Goal: Information Seeking & Learning: Learn about a topic

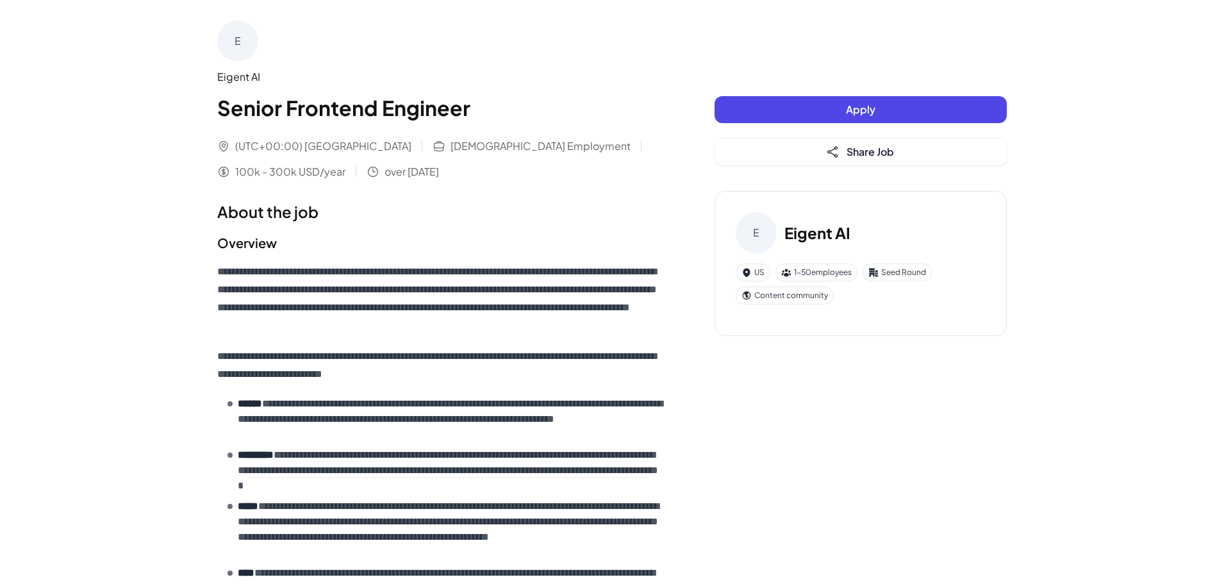
click at [415, 111] on h1 "Senior Frontend Engineer" at bounding box center [440, 107] width 446 height 31
click at [562, 67] on div "E Eigent AI Senior Frontend Engineer" at bounding box center [440, 72] width 446 height 103
click at [428, 105] on h1 "Senior Frontend Engineer" at bounding box center [440, 107] width 446 height 31
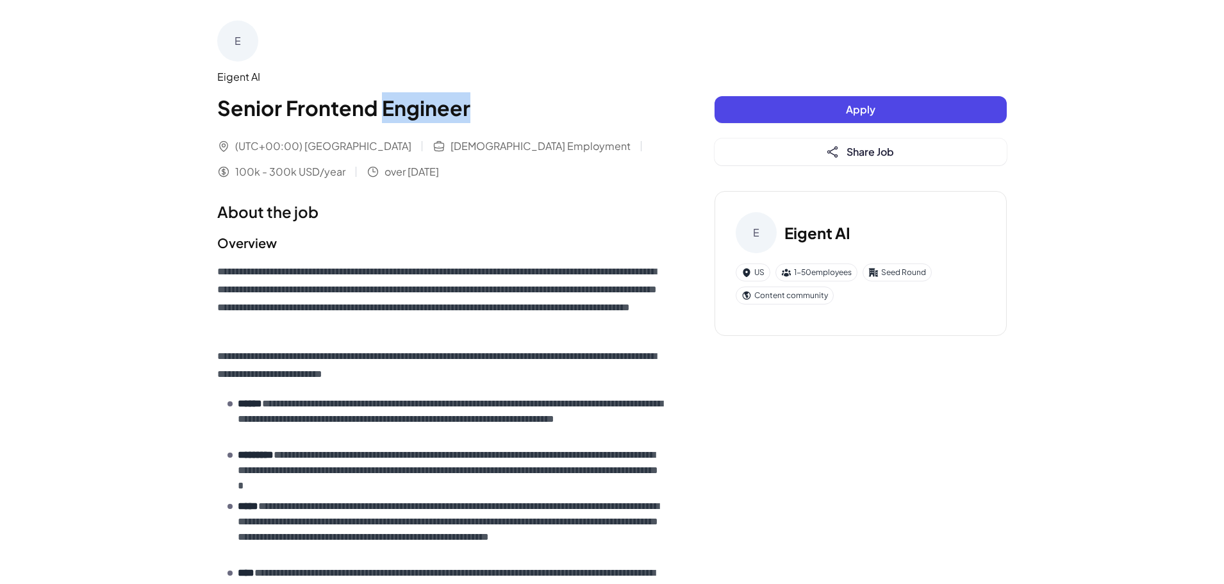
click at [428, 105] on h1 "Senior Frontend Engineer" at bounding box center [440, 107] width 446 height 31
click at [437, 120] on span "button" at bounding box center [437, 120] width 0 height 0
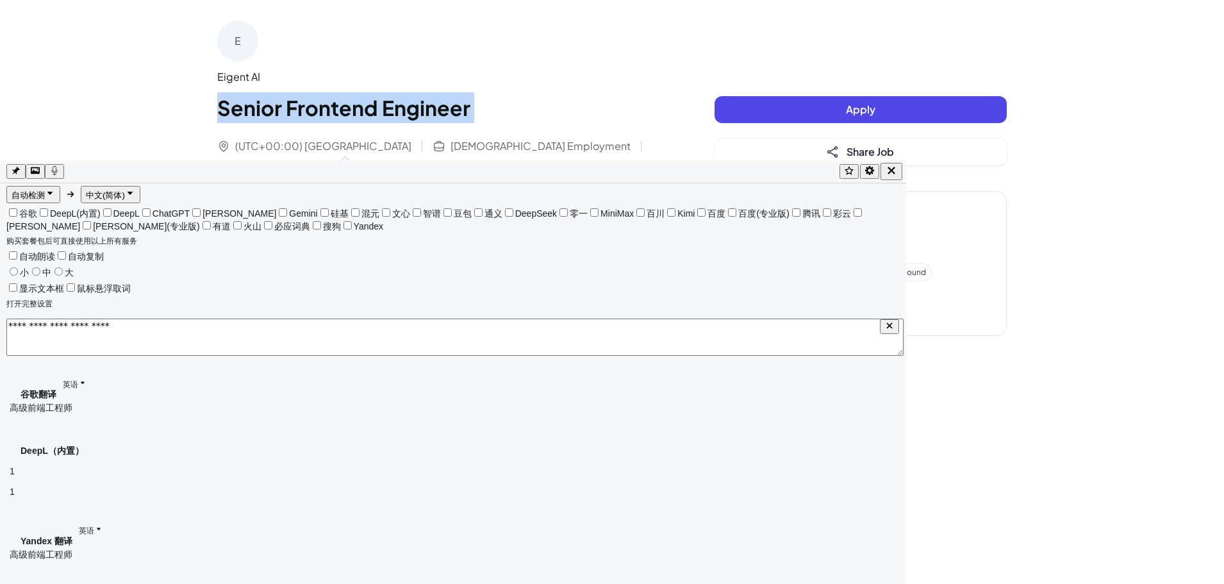
click at [897, 168] on icon "button" at bounding box center [892, 171] width 12 height 12
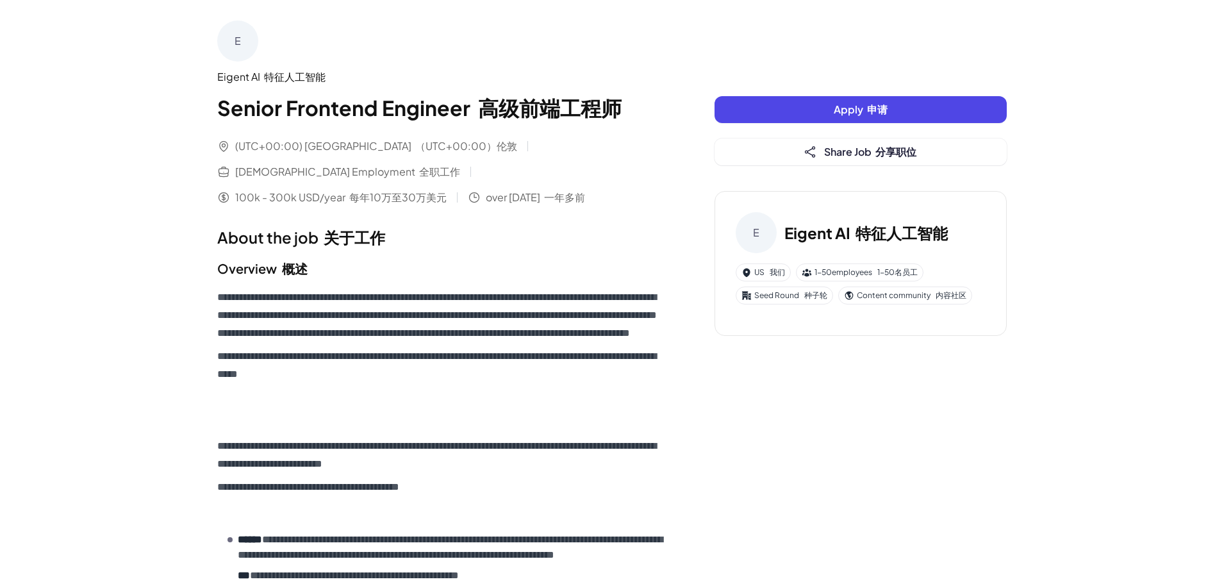
click at [524, 190] on span "over [DATE] 一年多前" at bounding box center [535, 197] width 99 height 15
click at [512, 288] on p "**********" at bounding box center [440, 356] width 446 height 136
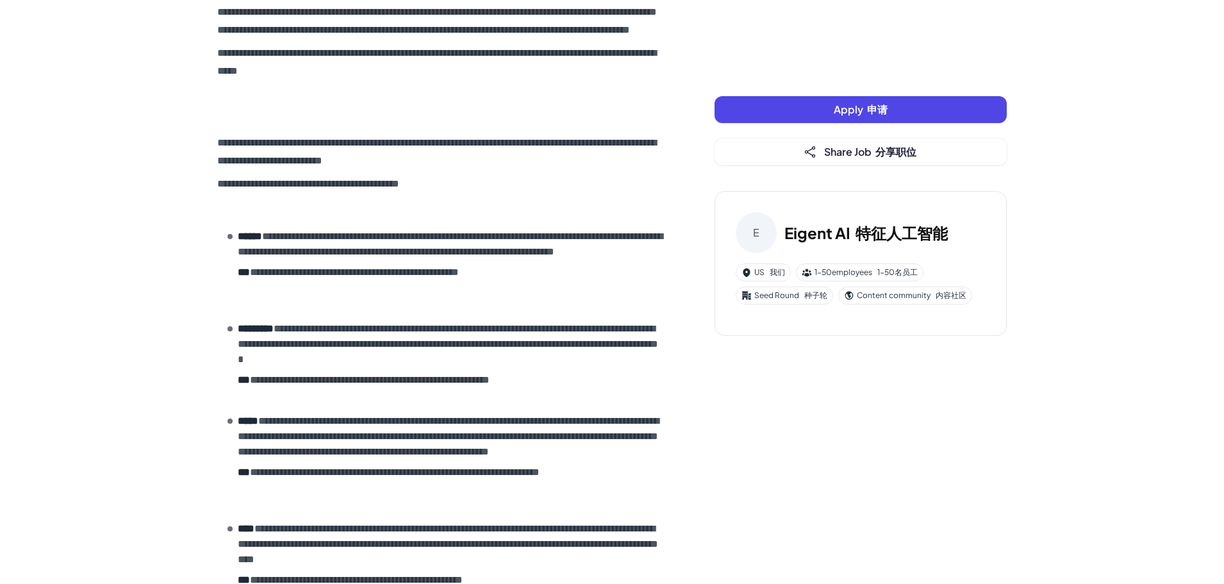
scroll to position [384, 0]
